Goal: Information Seeking & Learning: Check status

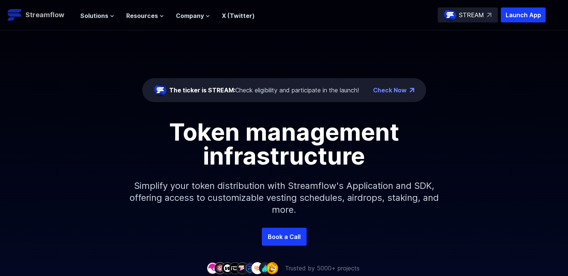
click at [44, 16] on p "Streamflow" at bounding box center [44, 15] width 39 height 10
click at [309, 93] on div "The ticker is STREAM: Check eligibility and participate in the launch!" at bounding box center [264, 90] width 190 height 9
click at [395, 87] on link "Check Now" at bounding box center [390, 90] width 34 height 9
